Goal: Use online tool/utility: Utilize a website feature to perform a specific function

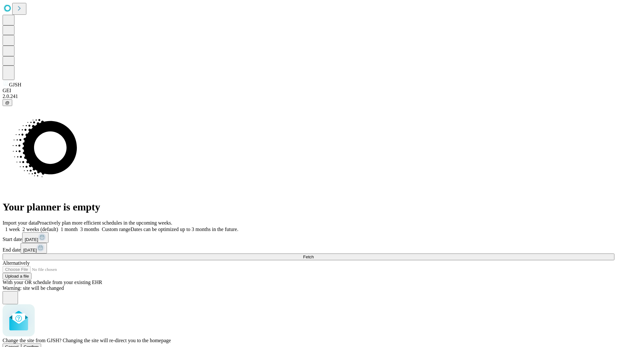
click at [39, 345] on span "Confirm" at bounding box center [31, 347] width 15 height 5
click at [58, 227] on label "2 weeks (default)" at bounding box center [39, 229] width 38 height 5
click at [314, 255] on span "Fetch" at bounding box center [308, 257] width 11 height 5
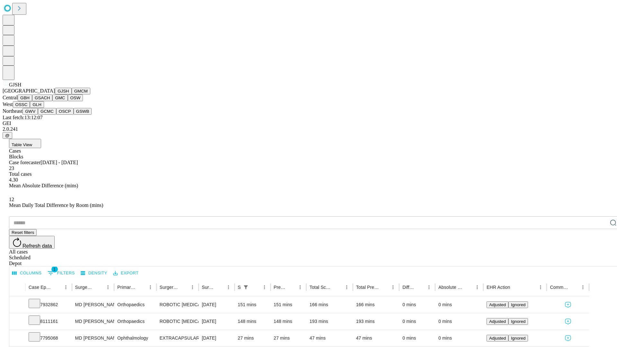
click at [72, 95] on button "GMCM" at bounding box center [81, 91] width 19 height 7
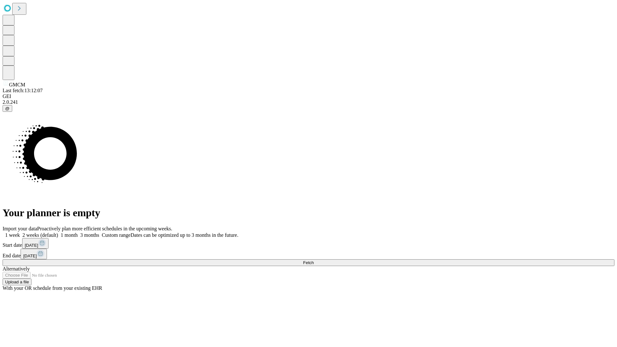
click at [314, 260] on span "Fetch" at bounding box center [308, 262] width 11 height 5
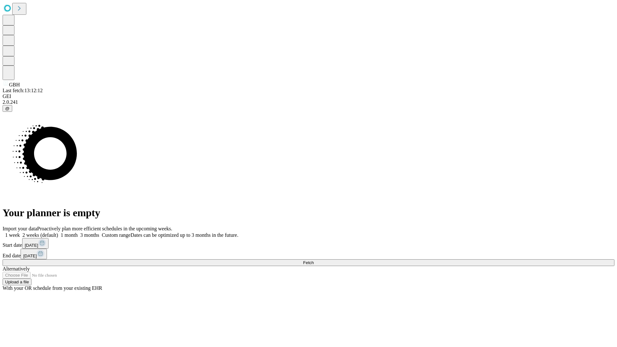
click at [314, 260] on span "Fetch" at bounding box center [308, 262] width 11 height 5
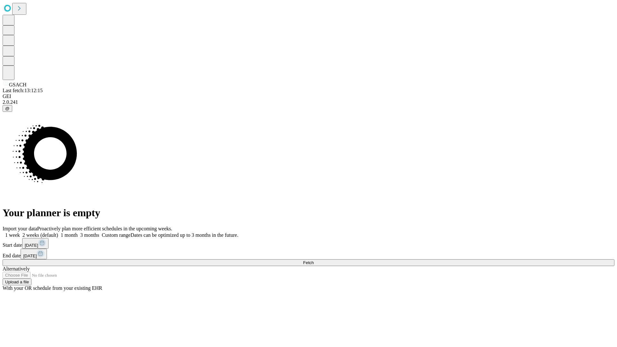
click at [314, 260] on span "Fetch" at bounding box center [308, 262] width 11 height 5
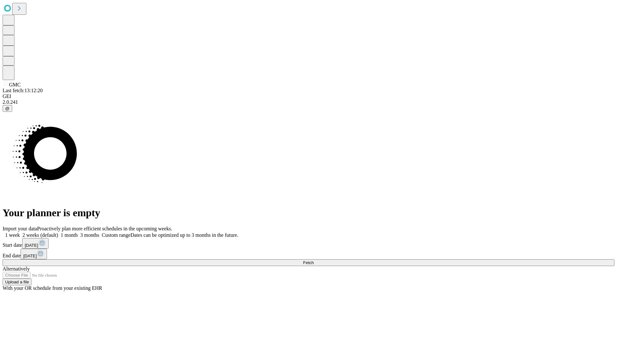
click at [58, 232] on label "2 weeks (default)" at bounding box center [39, 234] width 38 height 5
click at [314, 260] on span "Fetch" at bounding box center [308, 262] width 11 height 5
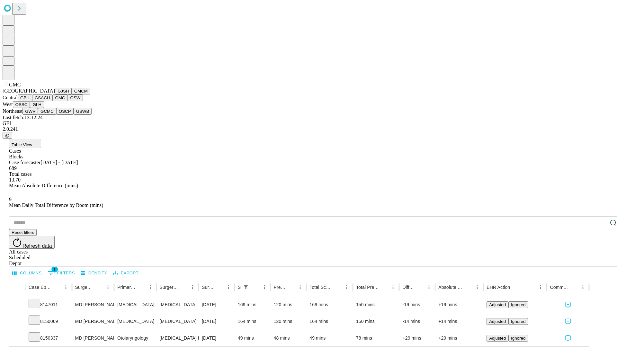
click at [68, 101] on button "OSW" at bounding box center [75, 98] width 15 height 7
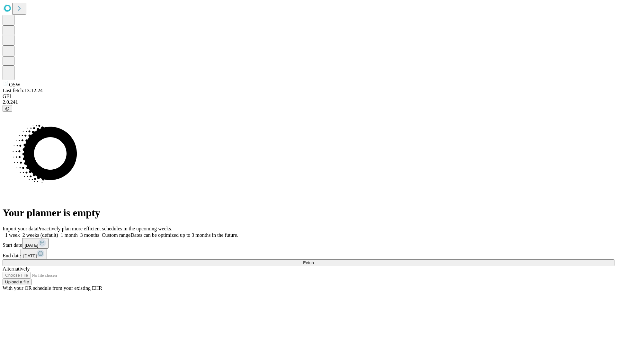
click at [58, 232] on label "2 weeks (default)" at bounding box center [39, 234] width 38 height 5
click at [314, 260] on span "Fetch" at bounding box center [308, 262] width 11 height 5
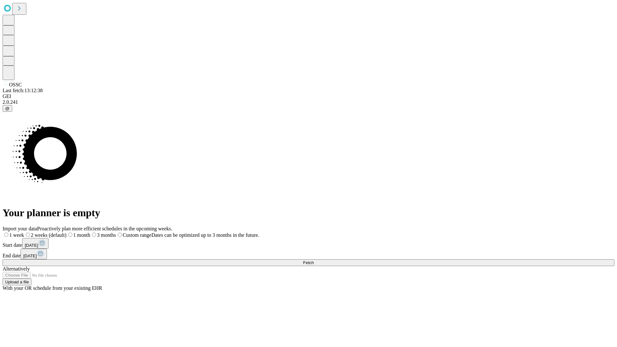
click at [67, 232] on label "2 weeks (default)" at bounding box center [45, 234] width 42 height 5
click at [314, 260] on span "Fetch" at bounding box center [308, 262] width 11 height 5
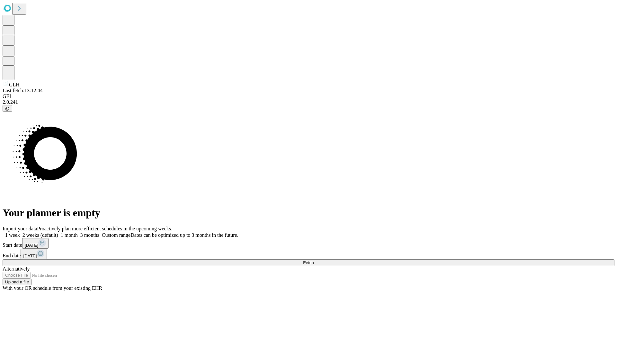
click at [58, 232] on label "2 weeks (default)" at bounding box center [39, 234] width 38 height 5
click at [314, 260] on span "Fetch" at bounding box center [308, 262] width 11 height 5
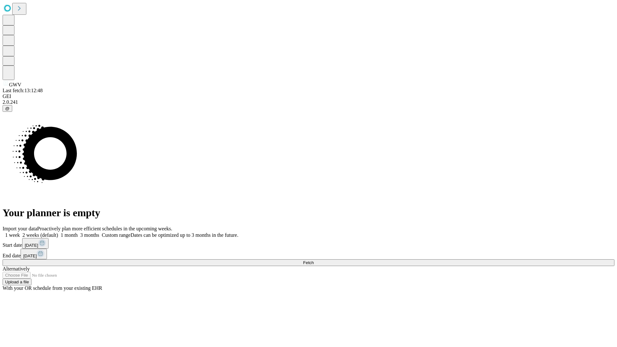
click at [314, 260] on span "Fetch" at bounding box center [308, 262] width 11 height 5
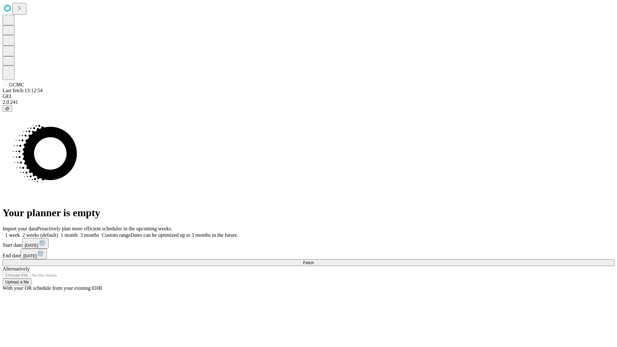
click at [58, 232] on label "2 weeks (default)" at bounding box center [39, 234] width 38 height 5
click at [314, 260] on span "Fetch" at bounding box center [308, 262] width 11 height 5
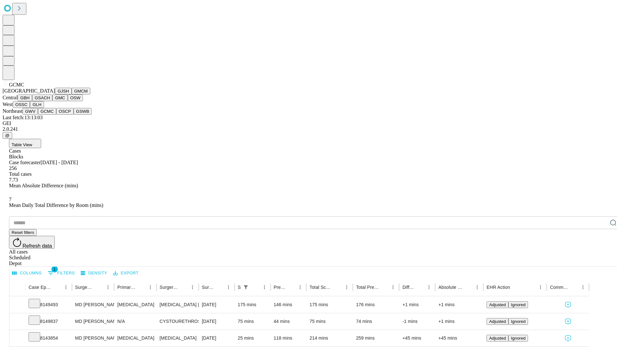
click at [56, 115] on button "OSCP" at bounding box center [64, 111] width 17 height 7
